Goal: Information Seeking & Learning: Learn about a topic

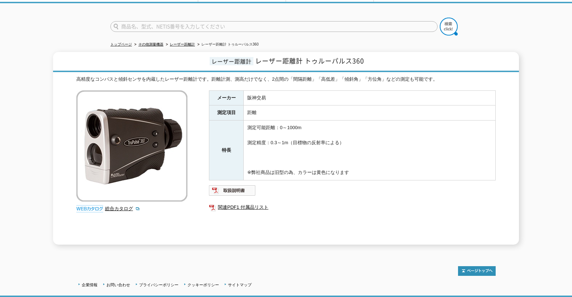
scroll to position [88, 0]
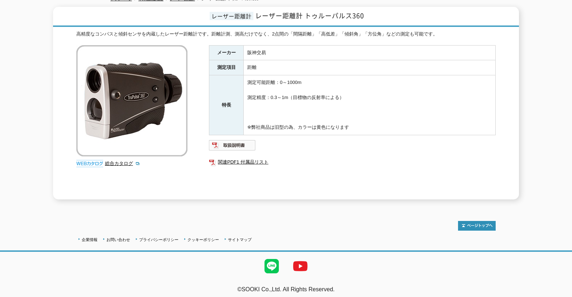
click at [123, 164] on div "総合カタログ" at bounding box center [132, 107] width 113 height 125
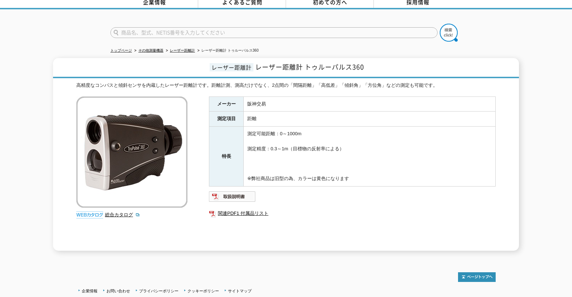
scroll to position [72, 0]
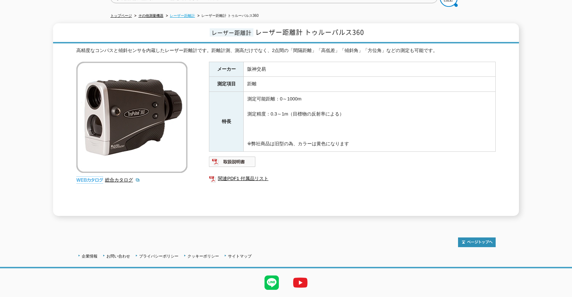
click at [176, 14] on link "レーザー距離計" at bounding box center [182, 16] width 25 height 4
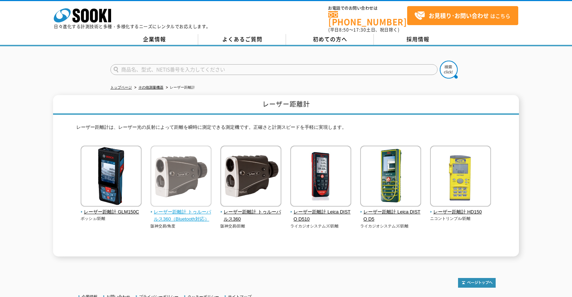
click at [179, 216] on span "レーザー距離計 トゥルーパルス360（Bluetooth対応）" at bounding box center [181, 215] width 61 height 15
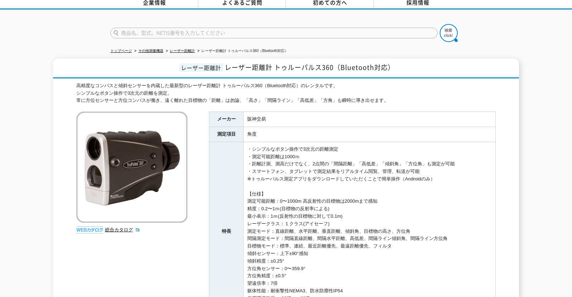
scroll to position [36, 0]
click at [120, 228] on link "総合カタログ" at bounding box center [122, 230] width 35 height 5
